Goal: Navigation & Orientation: Understand site structure

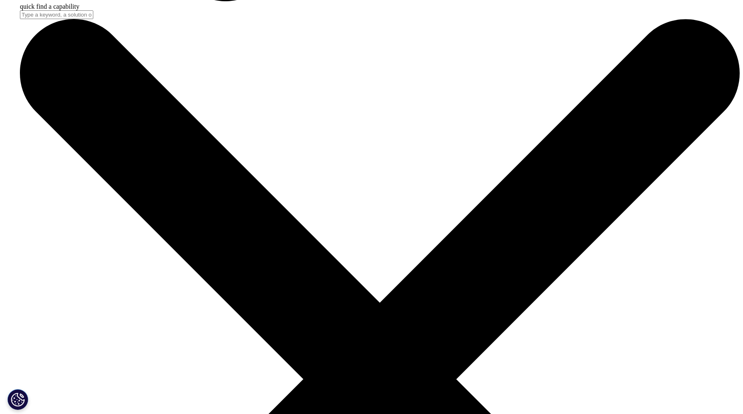
scroll to position [983, 0]
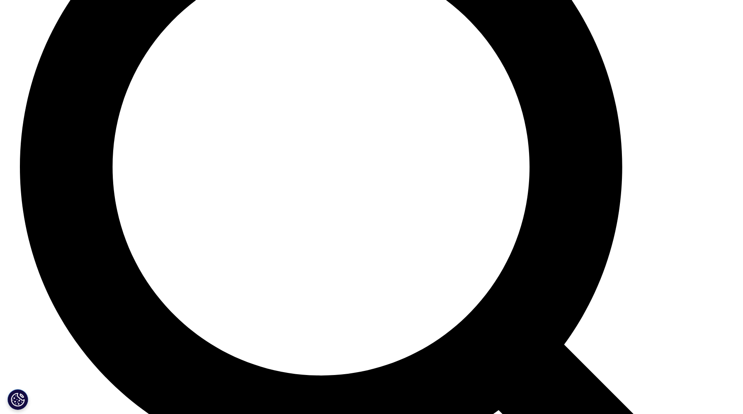
scroll to position [1864, 0]
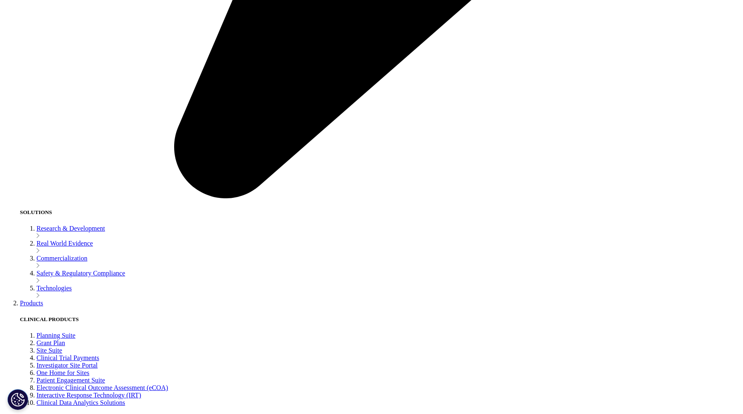
scroll to position [1620, 0]
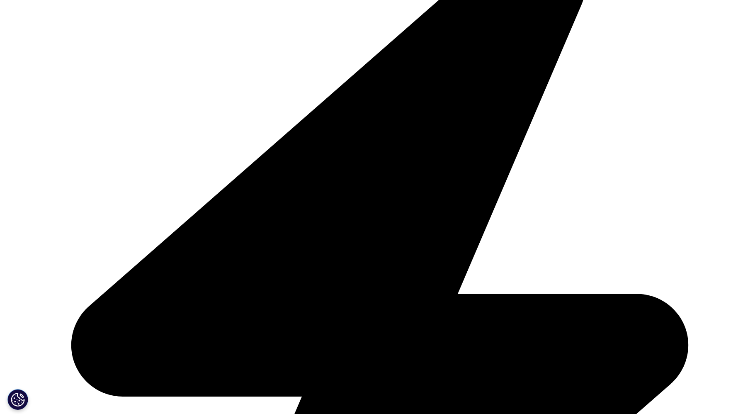
scroll to position [1317, 0]
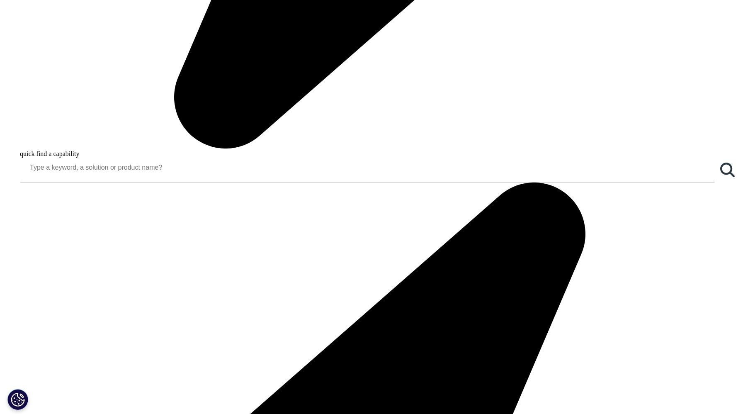
scroll to position [1070, 0]
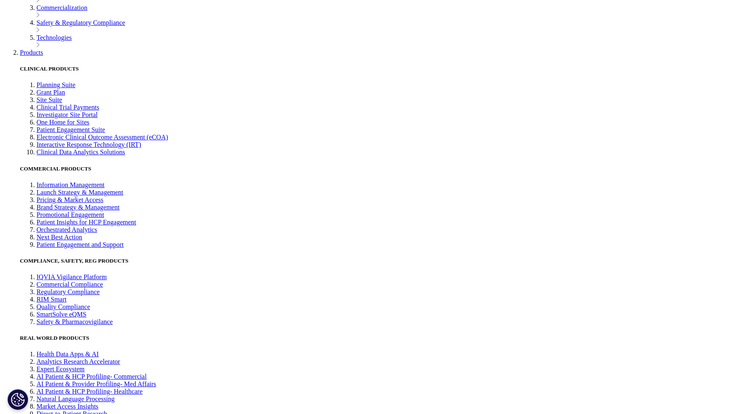
scroll to position [2272, 0]
